Goal: Information Seeking & Learning: Find specific fact

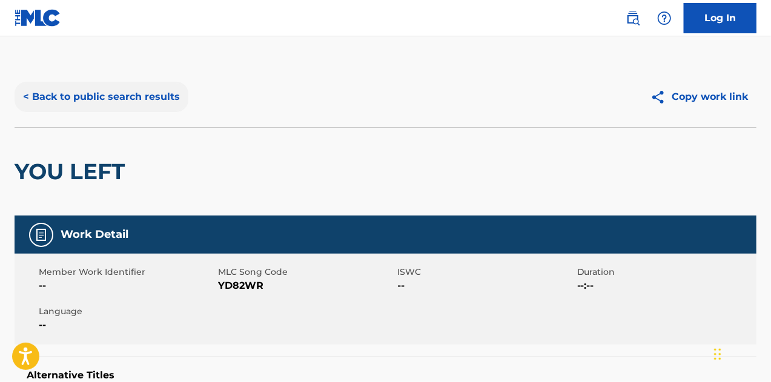
click at [111, 96] on button "< Back to public search results" at bounding box center [102, 97] width 174 height 30
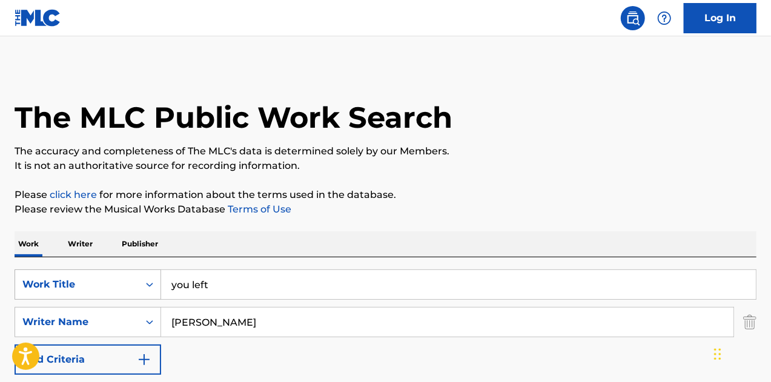
drag, startPoint x: 236, startPoint y: 281, endPoint x: 81, endPoint y: 279, distance: 155.7
click at [81, 279] on div "SearchWithCriteria3e2f2c1e-dafe-4174-8bf7-67c62d945ad3 Work Title you left" at bounding box center [386, 285] width 742 height 30
type input "stay here"
drag, startPoint x: 264, startPoint y: 326, endPoint x: 71, endPoint y: 307, distance: 193.0
click at [71, 307] on div "SearchWithCriteria4b3a1aaf-ea16-457f-b2df-090ce8abe2b9 Writer Name [PERSON_NAME]" at bounding box center [386, 322] width 742 height 30
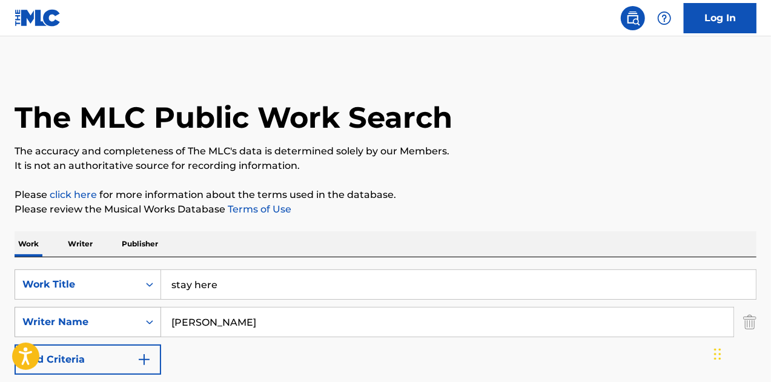
type input "[PERSON_NAME]"
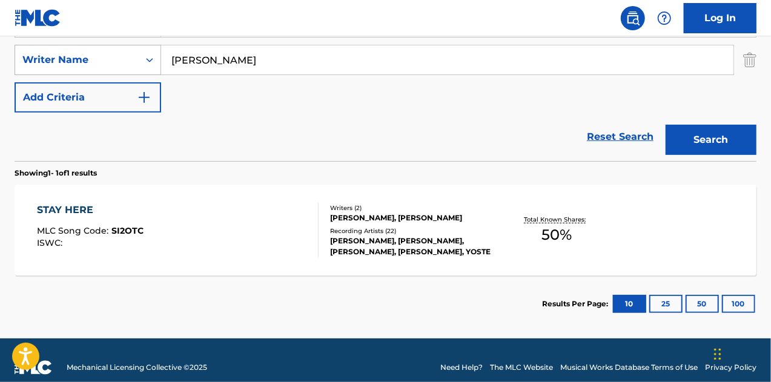
scroll to position [264, 0]
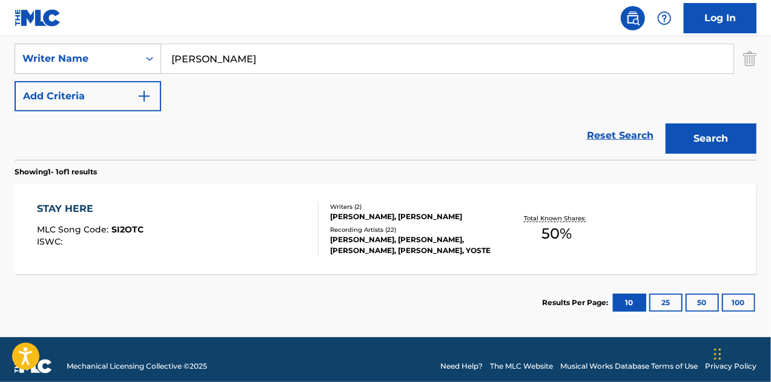
click at [167, 210] on div "STAY HERE MLC Song Code : SI2OTC ISWC :" at bounding box center [178, 229] width 282 height 55
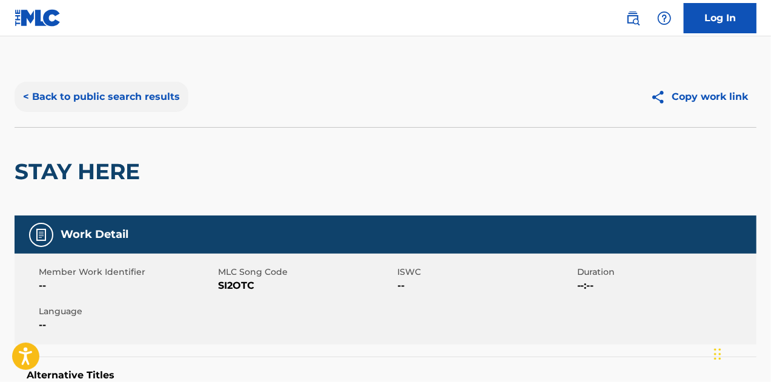
click at [85, 89] on button "< Back to public search results" at bounding box center [102, 97] width 174 height 30
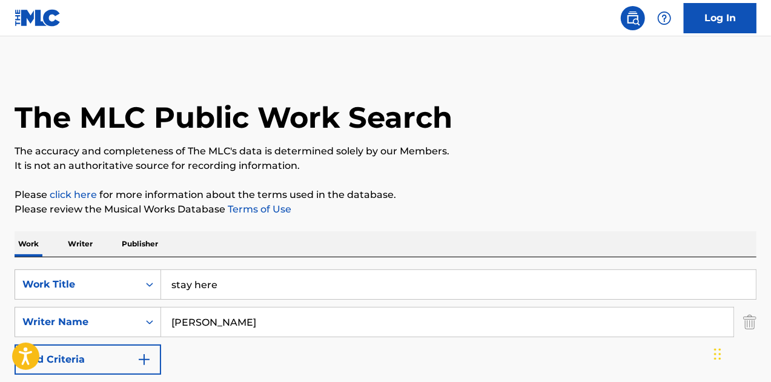
scroll to position [207, 0]
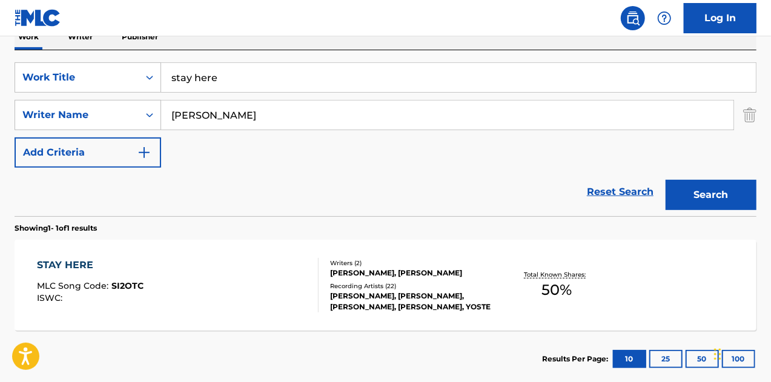
drag, startPoint x: 229, startPoint y: 75, endPoint x: 0, endPoint y: 56, distance: 229.7
click at [0, 68] on div "The MLC Public Work Search The accuracy and completeness of The MLC's data is d…" at bounding box center [385, 123] width 771 height 528
type input "want you"
click at [666, 180] on button "Search" at bounding box center [711, 195] width 91 height 30
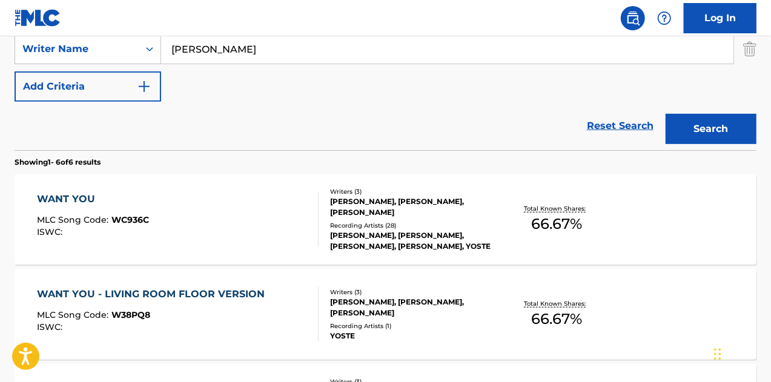
scroll to position [328, 0]
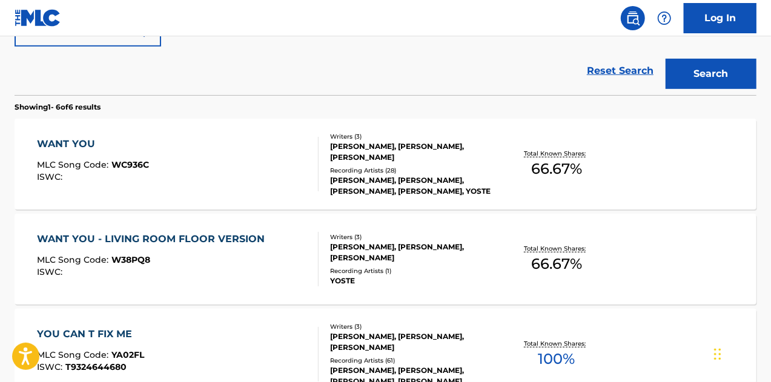
click at [227, 157] on div "WANT YOU MLC Song Code : WC936C ISWC :" at bounding box center [178, 164] width 282 height 55
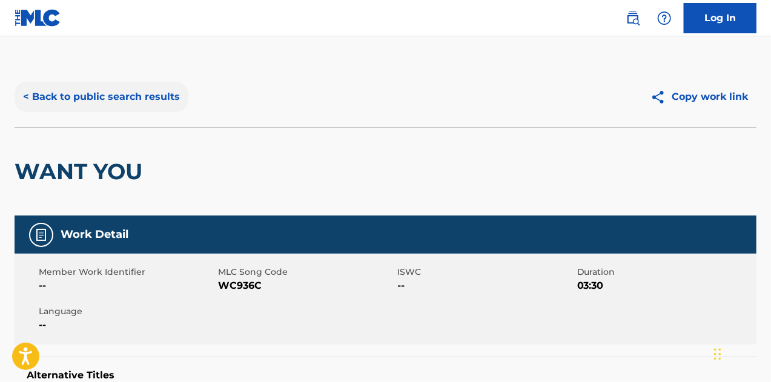
click at [119, 93] on button "< Back to public search results" at bounding box center [102, 97] width 174 height 30
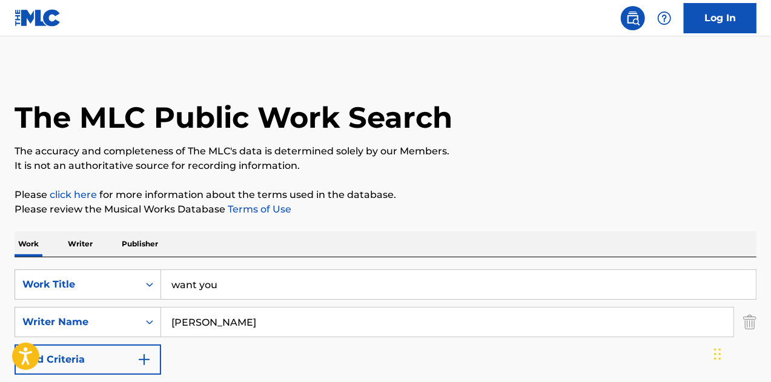
drag, startPoint x: 251, startPoint y: 277, endPoint x: 48, endPoint y: 259, distance: 203.2
click at [56, 261] on div "SearchWithCriteria3e2f2c1e-dafe-4174-8bf7-67c62d945ad3 Work Title want you Sear…" at bounding box center [386, 340] width 742 height 166
type input "summer"
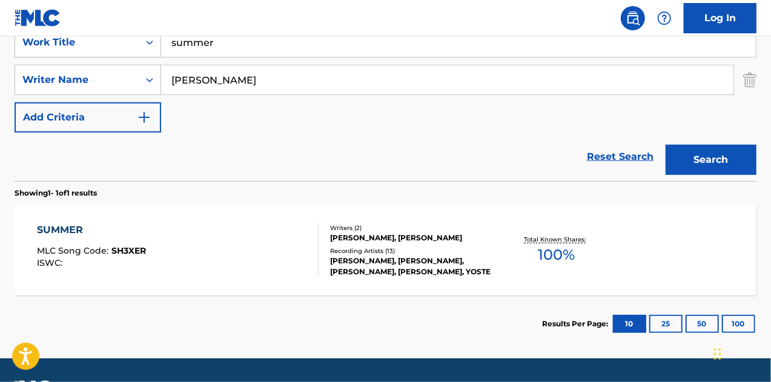
click at [327, 237] on div "Writers ( 2 ) [PERSON_NAME], [PERSON_NAME] Recording Artists ( 13 ) [PERSON_NAM…" at bounding box center [407, 251] width 176 height 54
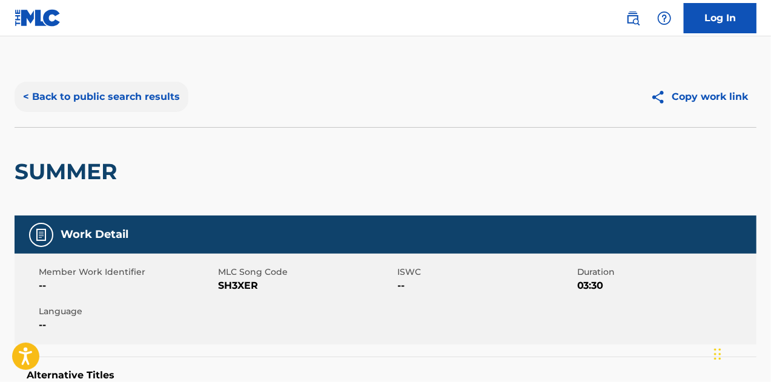
click at [154, 97] on button "< Back to public search results" at bounding box center [102, 97] width 174 height 30
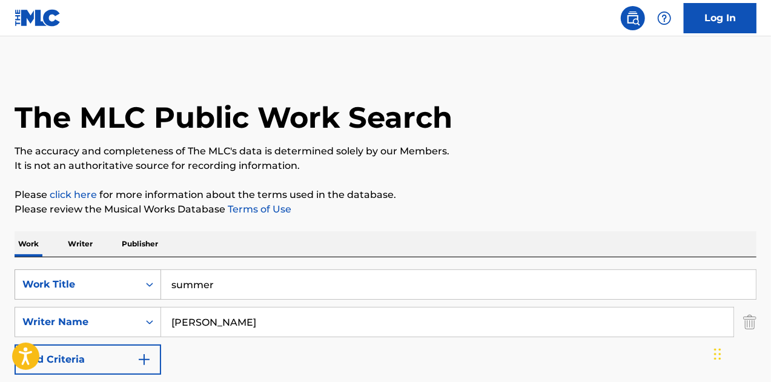
drag, startPoint x: 239, startPoint y: 296, endPoint x: 104, endPoint y: 270, distance: 137.0
click at [95, 277] on div "SearchWithCriteria3e2f2c1e-dafe-4174-8bf7-67c62d945ad3 Work Title summer" at bounding box center [386, 285] width 742 height 30
type input "i don't want to lie"
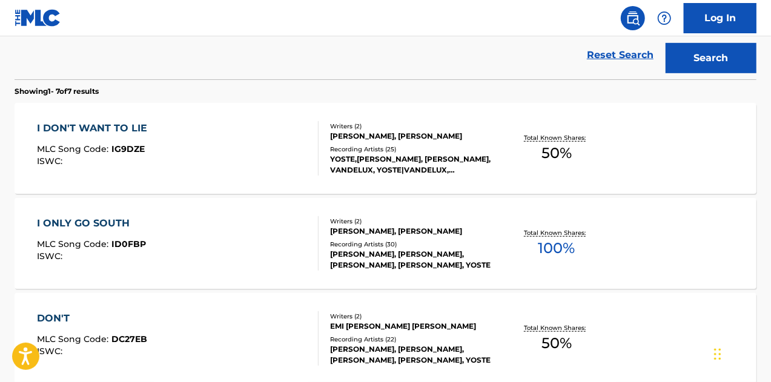
scroll to position [364, 0]
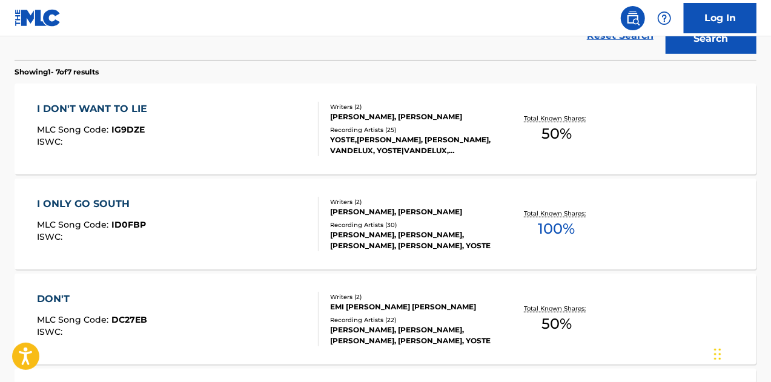
click at [274, 115] on div "I DON'T WANT TO LIE MLC Song Code : IG9DZE ISWC :" at bounding box center [178, 129] width 282 height 55
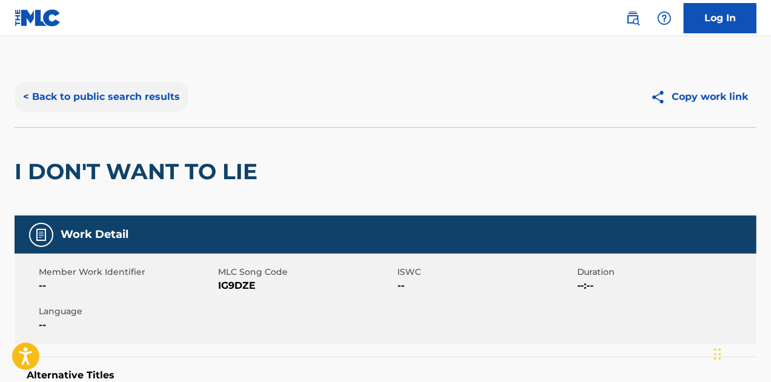
click at [133, 101] on button "< Back to public search results" at bounding box center [102, 97] width 174 height 30
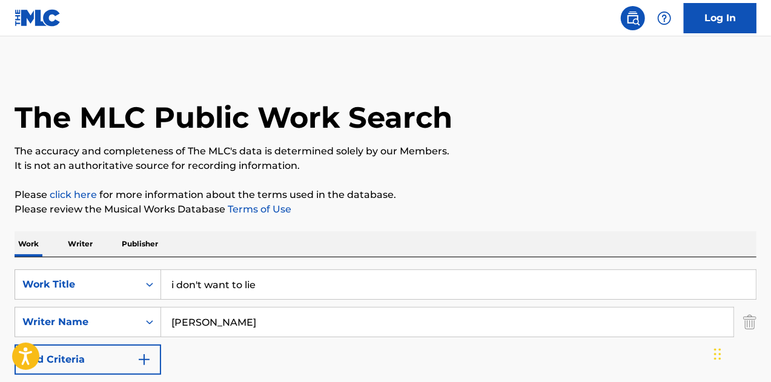
drag, startPoint x: 288, startPoint y: 284, endPoint x: 0, endPoint y: 259, distance: 289.5
type input "fight & fuck"
drag, startPoint x: 225, startPoint y: 321, endPoint x: 99, endPoint y: 331, distance: 127.1
click at [99, 331] on div "SearchWithCriteria4b3a1aaf-ea16-457f-b2df-090ce8abe2b9 Writer Name [PERSON_NAME]" at bounding box center [386, 322] width 742 height 30
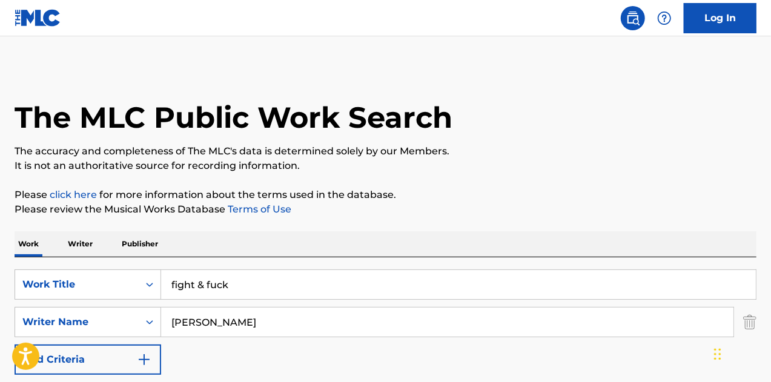
type input "[PERSON_NAME]"
click at [259, 354] on div "SearchWithCriteria3e2f2c1e-dafe-4174-8bf7-67c62d945ad3 Work Title fight & fuck …" at bounding box center [386, 322] width 742 height 105
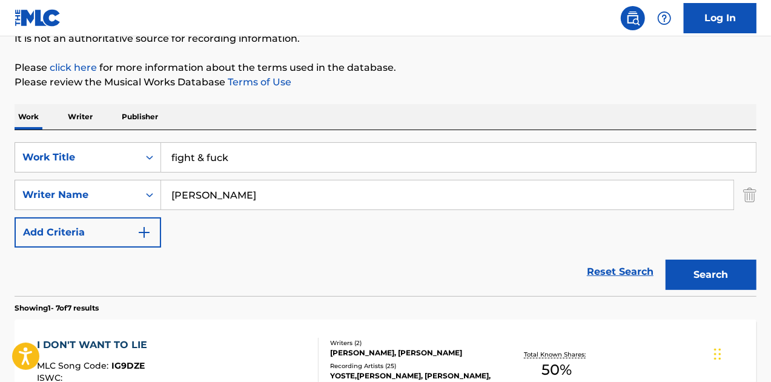
scroll to position [182, 0]
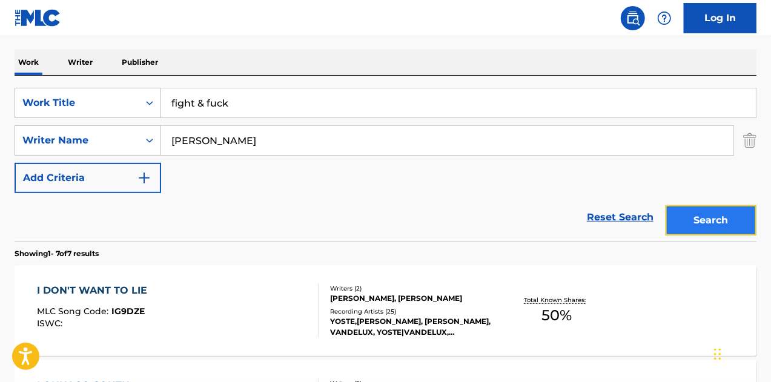
click at [682, 214] on button "Search" at bounding box center [711, 220] width 91 height 30
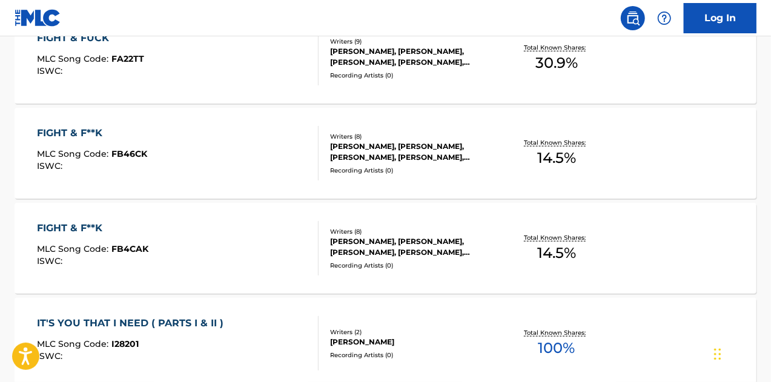
scroll to position [242, 0]
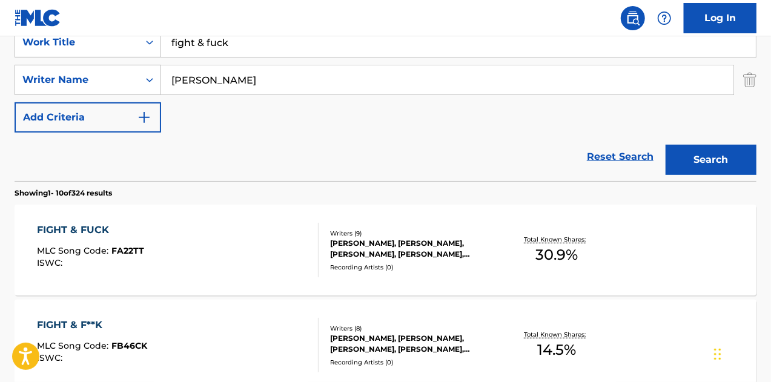
click at [261, 242] on div "FIGHT & FUCK MLC Song Code : FA22TT ISWC :" at bounding box center [178, 250] width 282 height 55
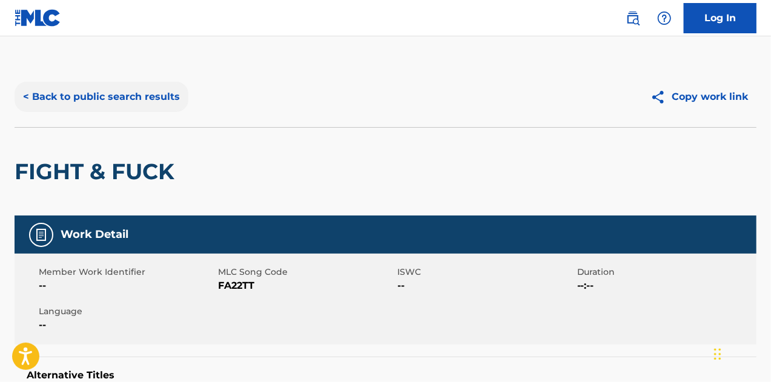
click at [105, 99] on button "< Back to public search results" at bounding box center [102, 97] width 174 height 30
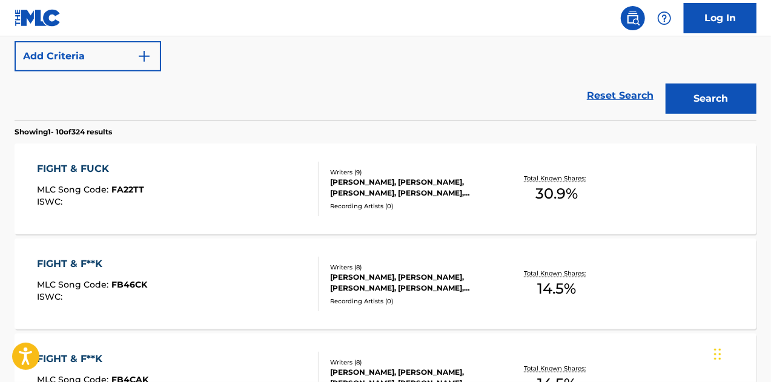
scroll to position [364, 0]
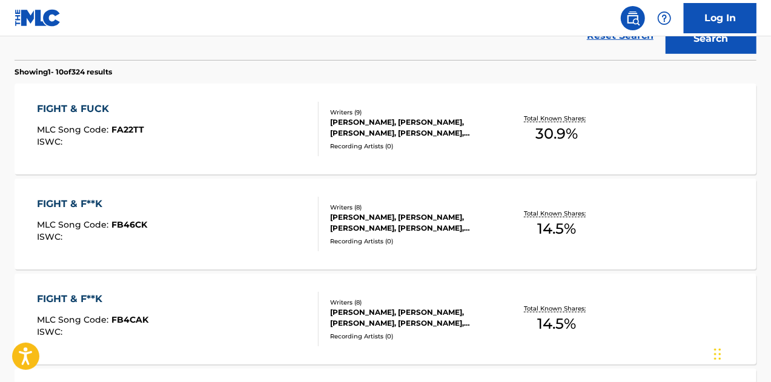
click at [203, 222] on div "FIGHT & F**K MLC Song Code : FB46CK ISWC :" at bounding box center [178, 224] width 282 height 55
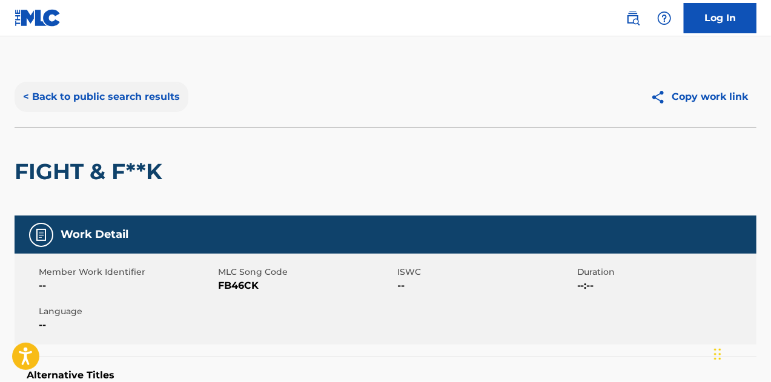
click at [92, 94] on button "< Back to public search results" at bounding box center [102, 97] width 174 height 30
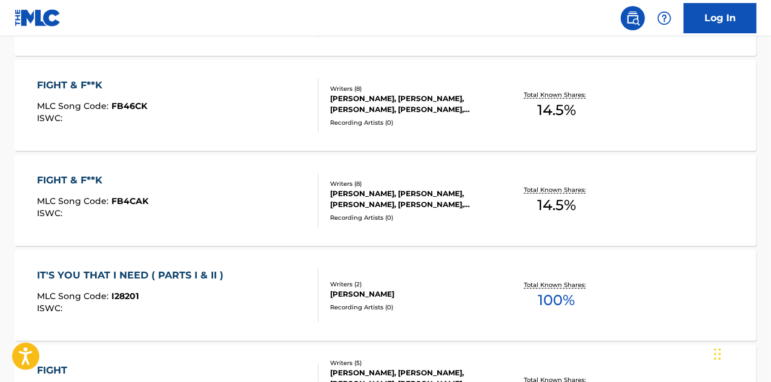
scroll to position [554, 0]
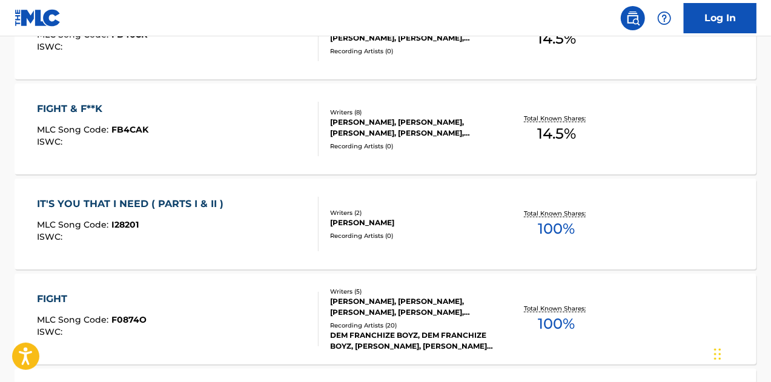
click at [236, 133] on div "FIGHT & F**K MLC Song Code : FB4CAK ISWC :" at bounding box center [178, 129] width 282 height 55
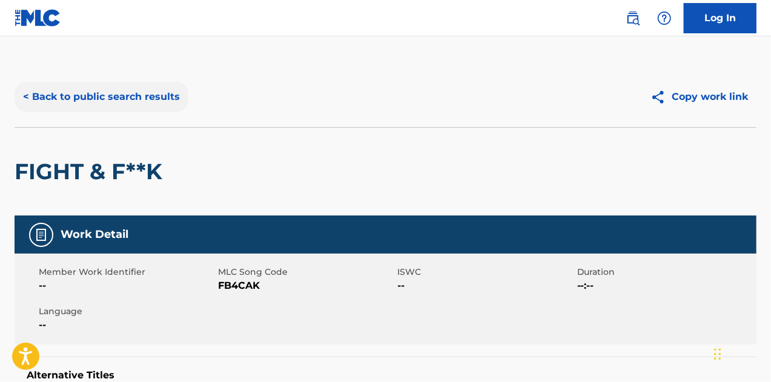
click at [95, 91] on button "< Back to public search results" at bounding box center [102, 97] width 174 height 30
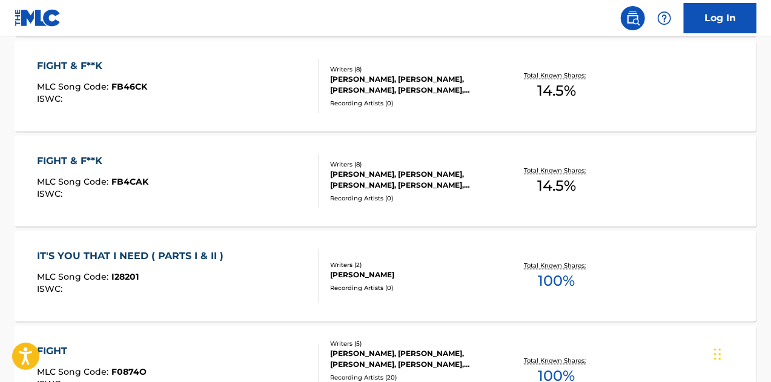
scroll to position [441, 0]
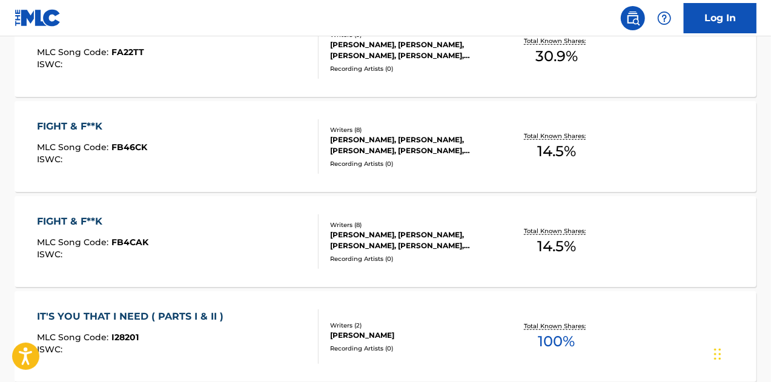
click at [269, 171] on div "FIGHT & F**K MLC Song Code : FB46CK ISWC :" at bounding box center [178, 146] width 282 height 55
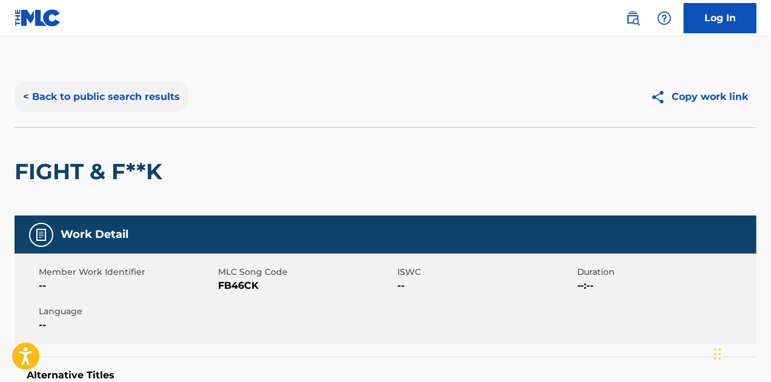
click at [151, 105] on button "< Back to public search results" at bounding box center [102, 97] width 174 height 30
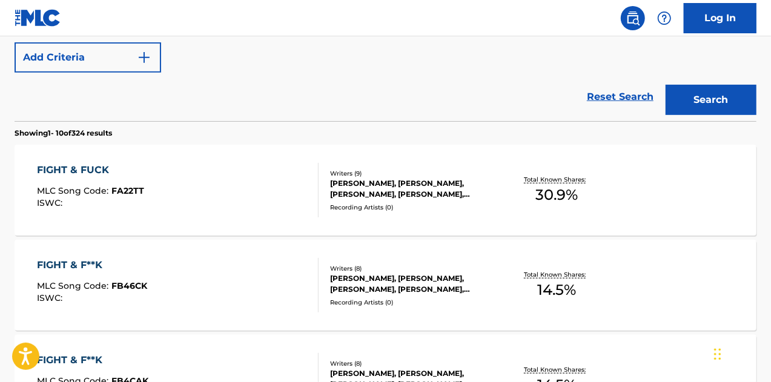
scroll to position [108, 0]
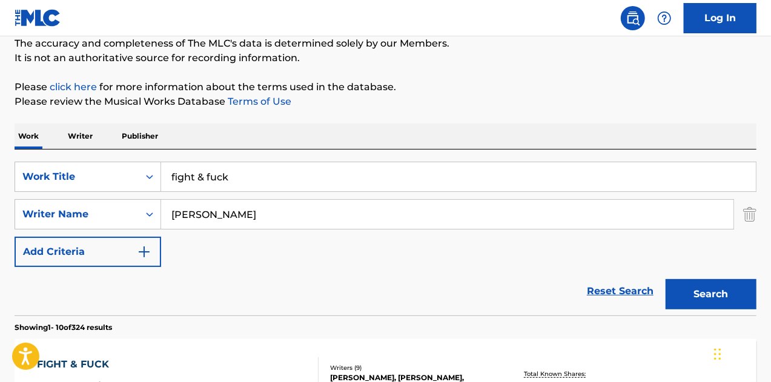
click at [205, 178] on input "fight & fuck" at bounding box center [458, 176] width 595 height 29
click at [666, 279] on button "Search" at bounding box center [711, 294] width 91 height 30
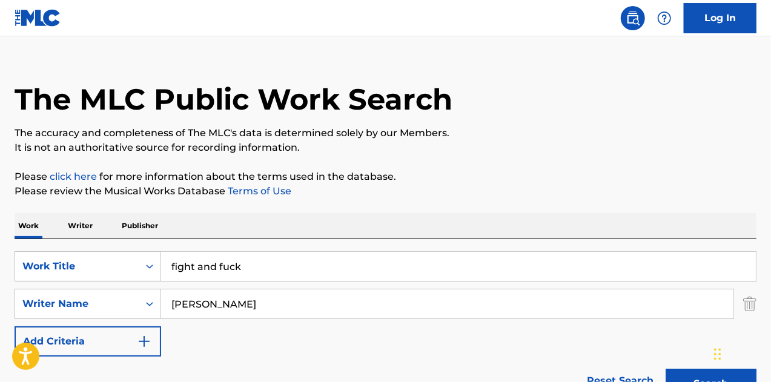
scroll to position [0, 0]
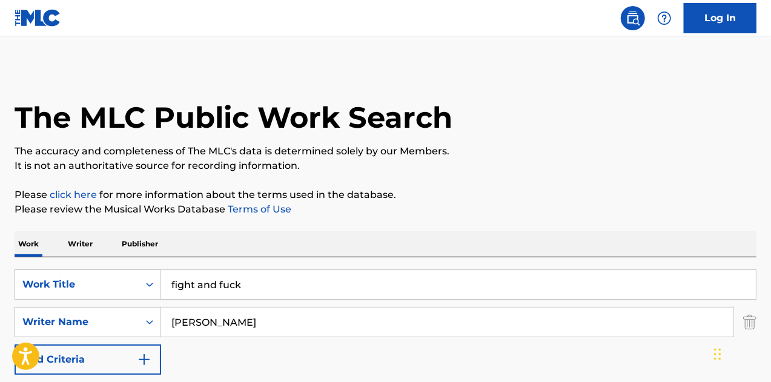
drag, startPoint x: 191, startPoint y: 282, endPoint x: 64, endPoint y: 268, distance: 127.3
click at [73, 266] on div "SearchWithCriteria3e2f2c1e-dafe-4174-8bf7-67c62d945ad3 Work Title fight and fuc…" at bounding box center [386, 340] width 742 height 166
type input "vampires"
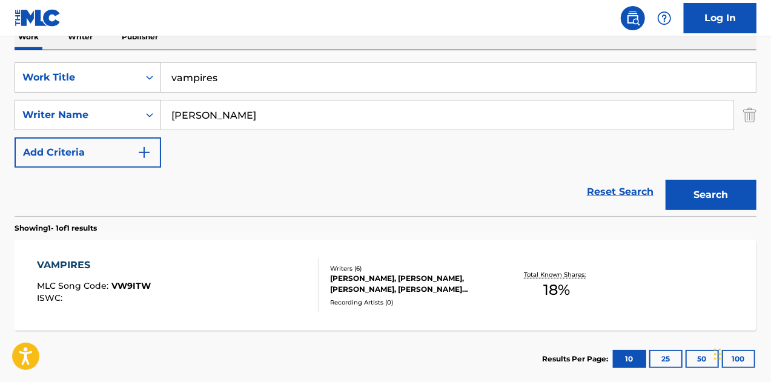
scroll to position [276, 0]
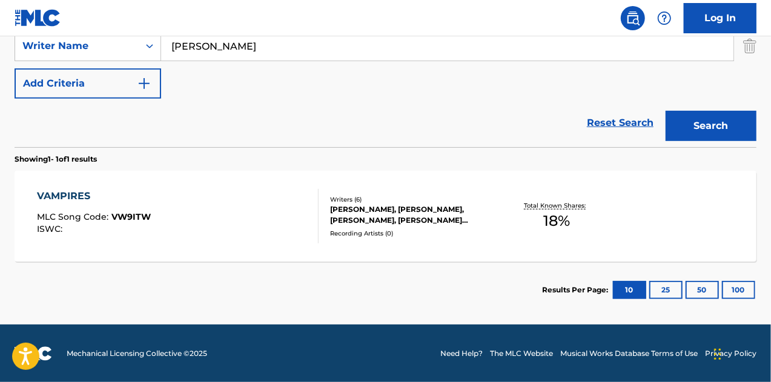
click at [228, 194] on div "VAMPIRES MLC Song Code : VW9ITW ISWC :" at bounding box center [178, 216] width 282 height 55
